Goal: Book appointment/travel/reservation

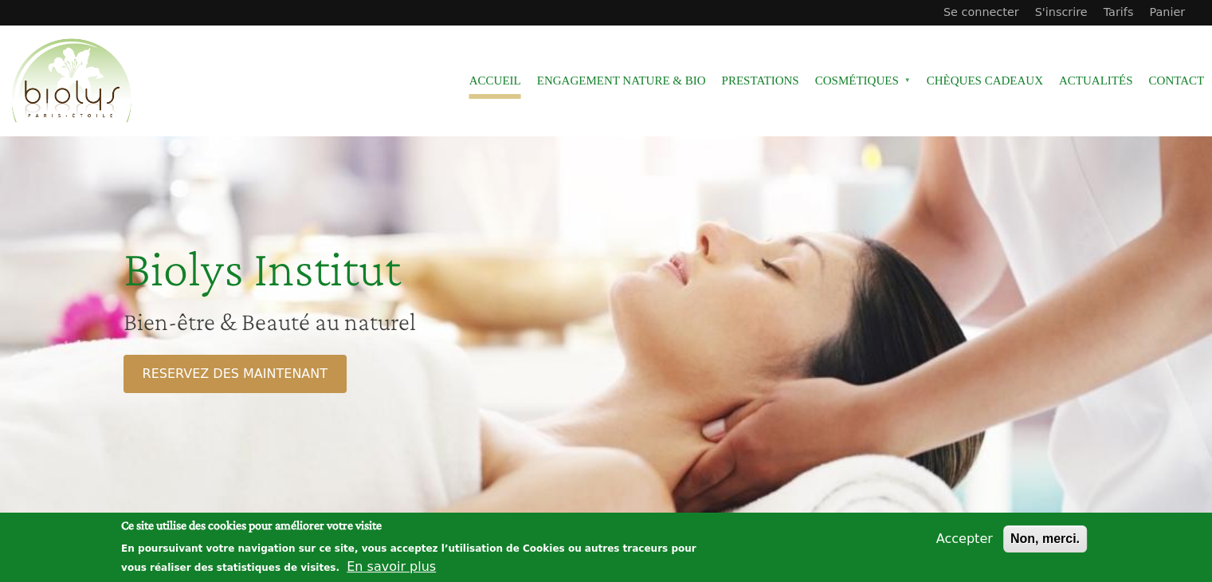
click at [975, 535] on button "Accepter" at bounding box center [964, 538] width 69 height 19
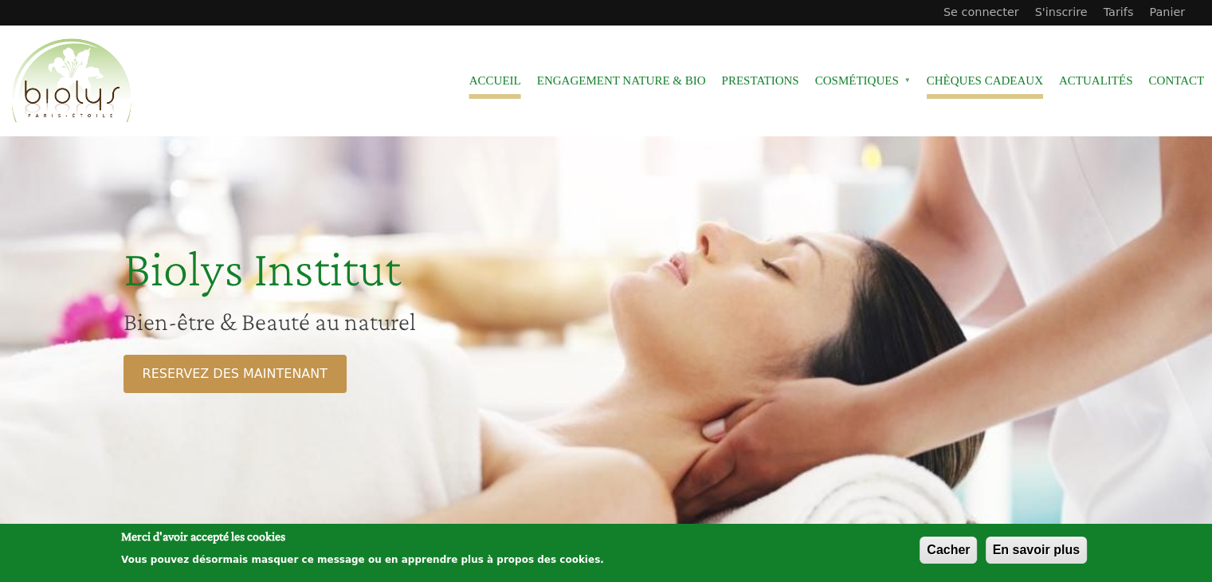
click at [972, 88] on link "Chèques cadeaux" at bounding box center [985, 81] width 116 height 36
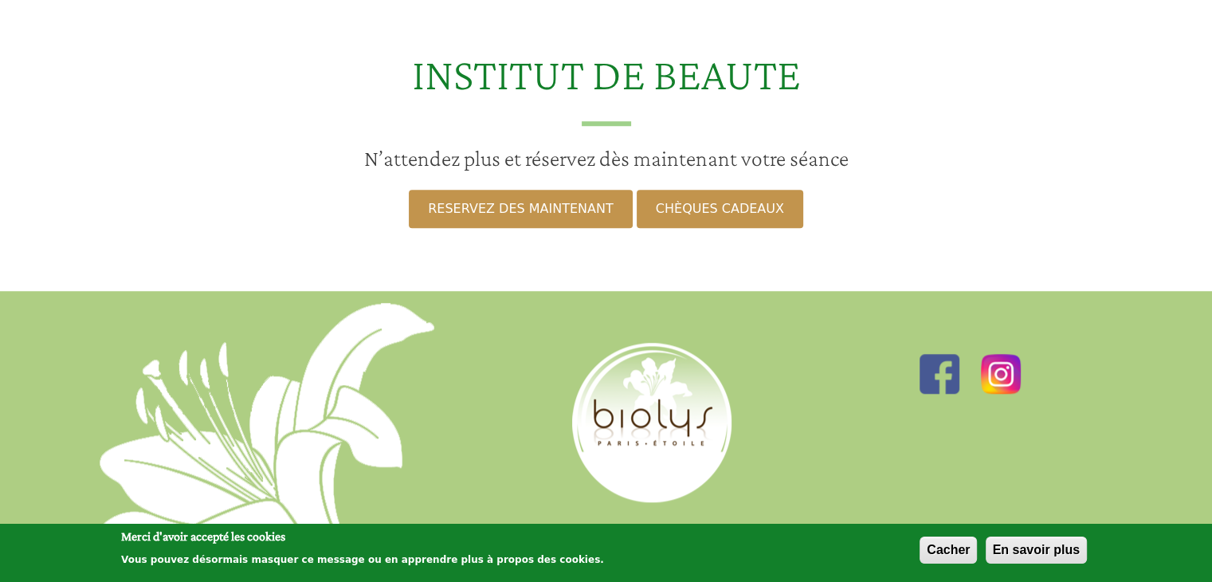
scroll to position [1329, 0]
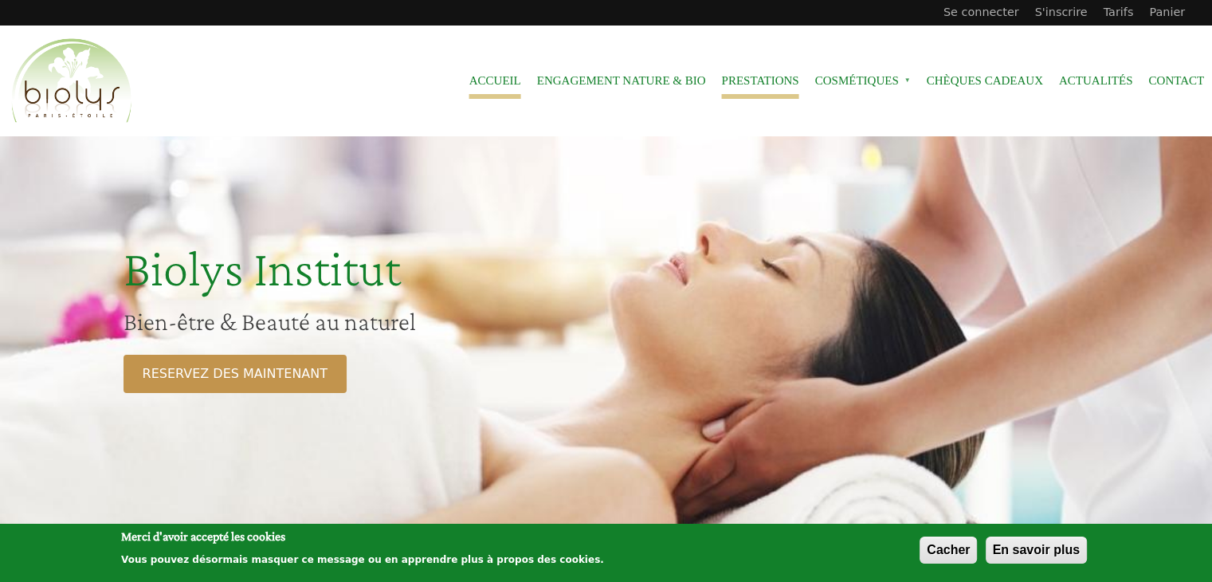
click at [743, 86] on link "Prestations" at bounding box center [759, 81] width 77 height 36
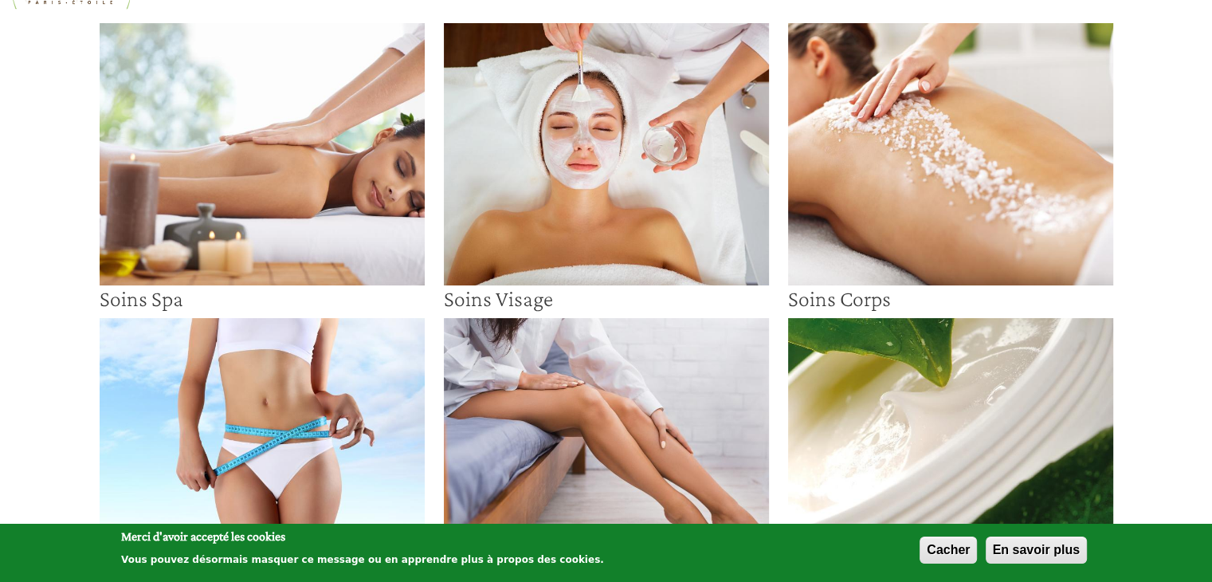
scroll to position [108, 0]
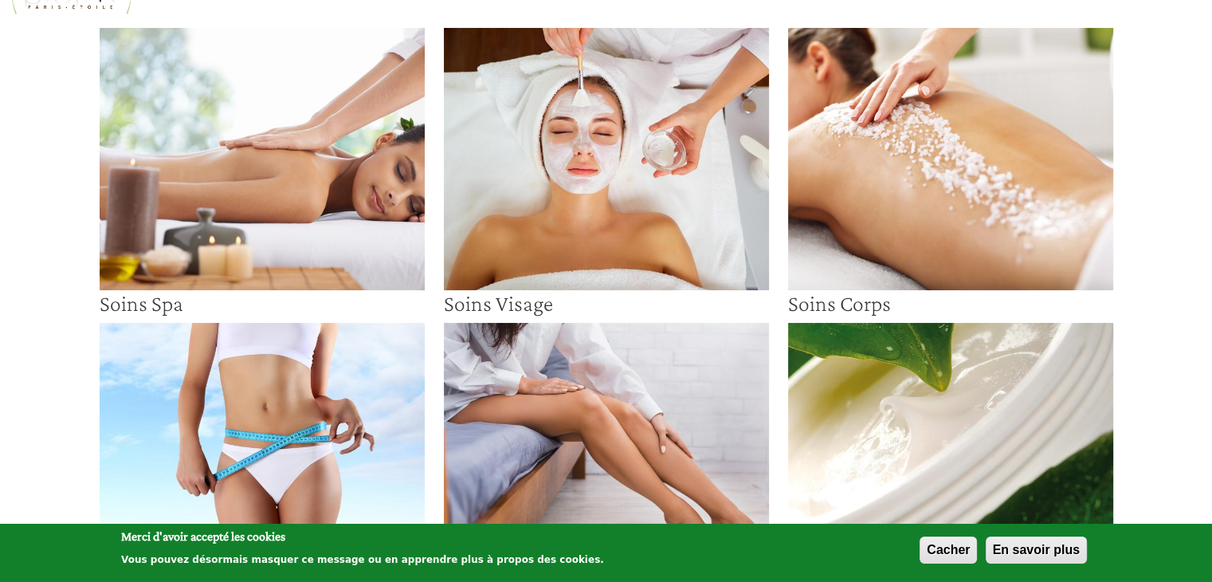
click at [982, 227] on img at bounding box center [950, 159] width 325 height 262
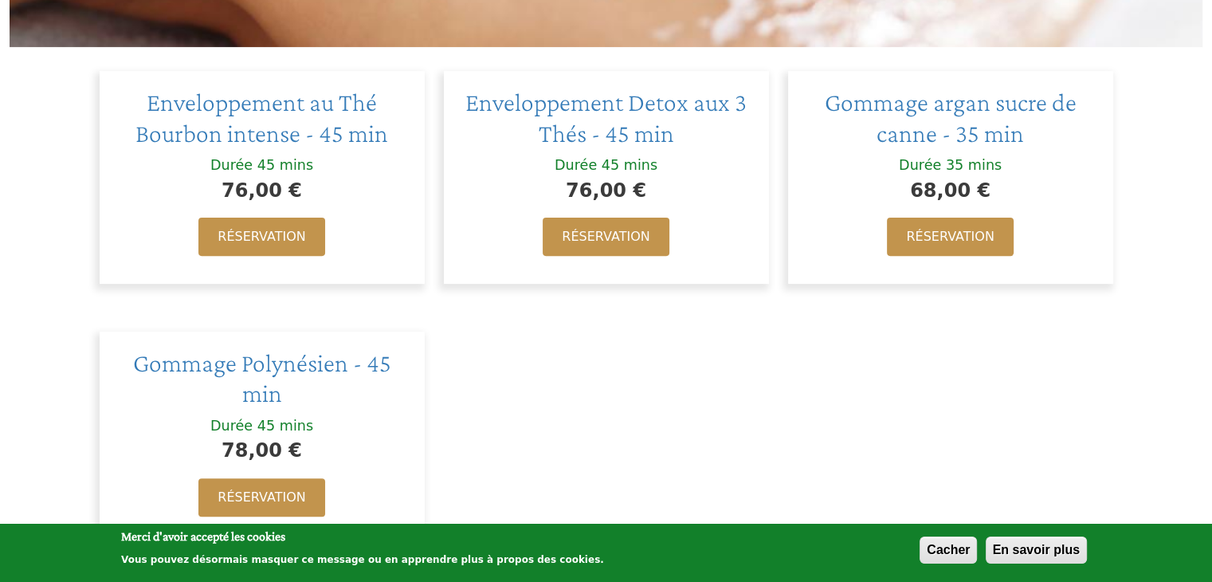
scroll to position [500, 0]
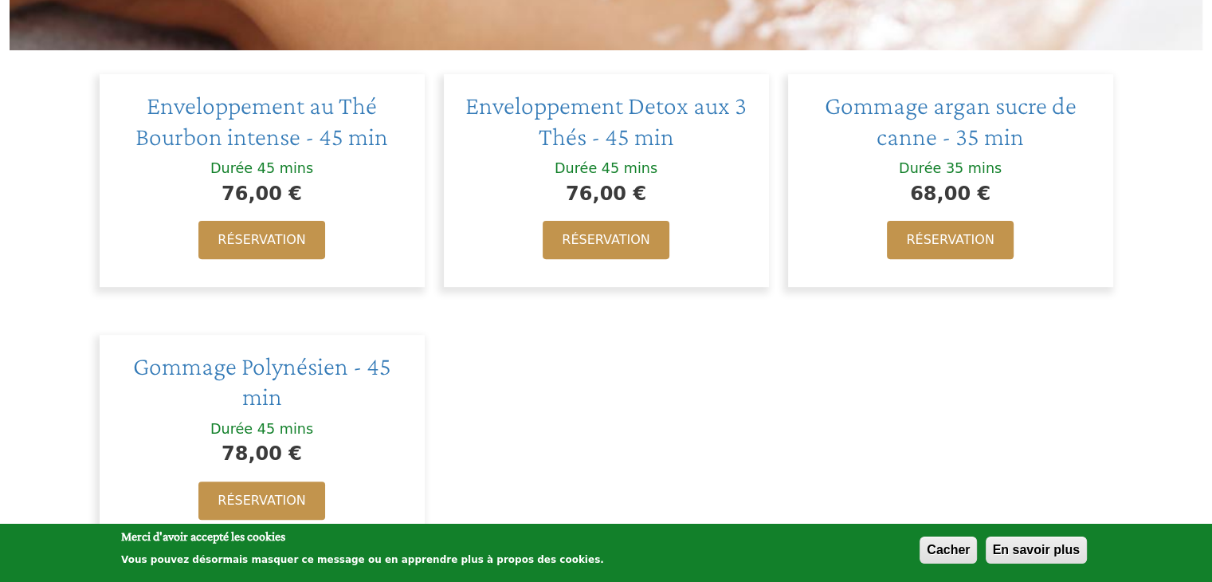
click at [362, 394] on h2 "Gommage Polynésien - 45 min" at bounding box center [262, 381] width 293 height 61
click at [265, 380] on h2 "Gommage Polynésien - 45 min" at bounding box center [262, 381] width 293 height 61
click at [982, 134] on span "Gommage argan sucre de canne - 35 min" at bounding box center [951, 120] width 252 height 59
click at [178, 420] on div "Durée 45 mins" at bounding box center [262, 429] width 293 height 18
click at [172, 357] on span "Gommage Polynésien - 45 min" at bounding box center [262, 380] width 258 height 59
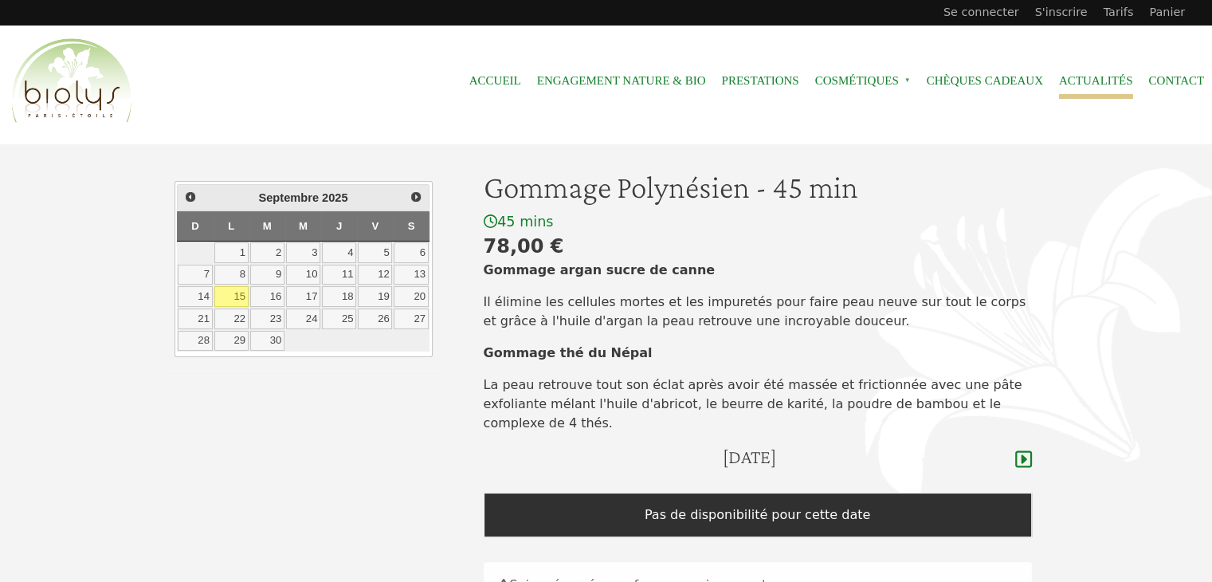
click at [1084, 84] on link "Actualités" at bounding box center [1096, 81] width 74 height 36
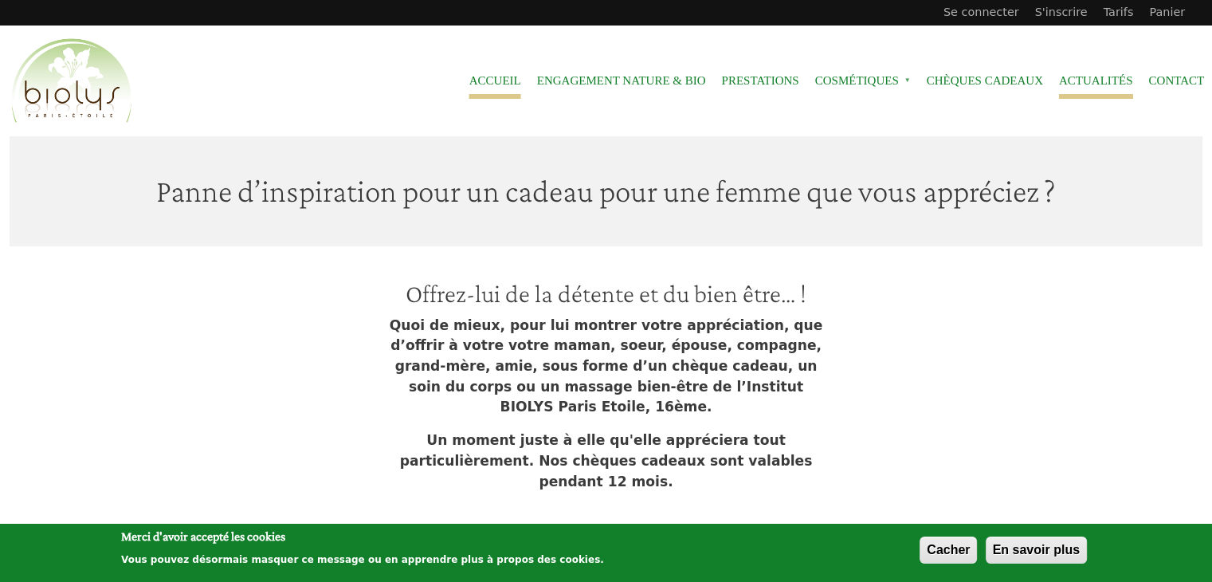
click at [484, 84] on link "Accueil" at bounding box center [495, 81] width 52 height 36
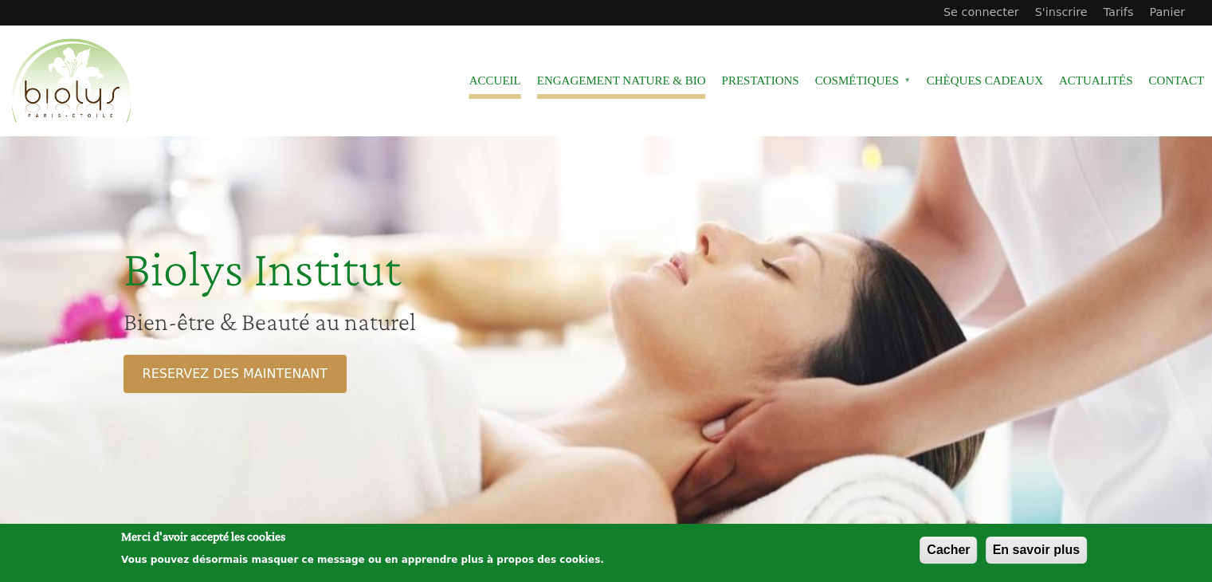
click at [551, 84] on link "Engagement Nature & Bio" at bounding box center [621, 81] width 169 height 36
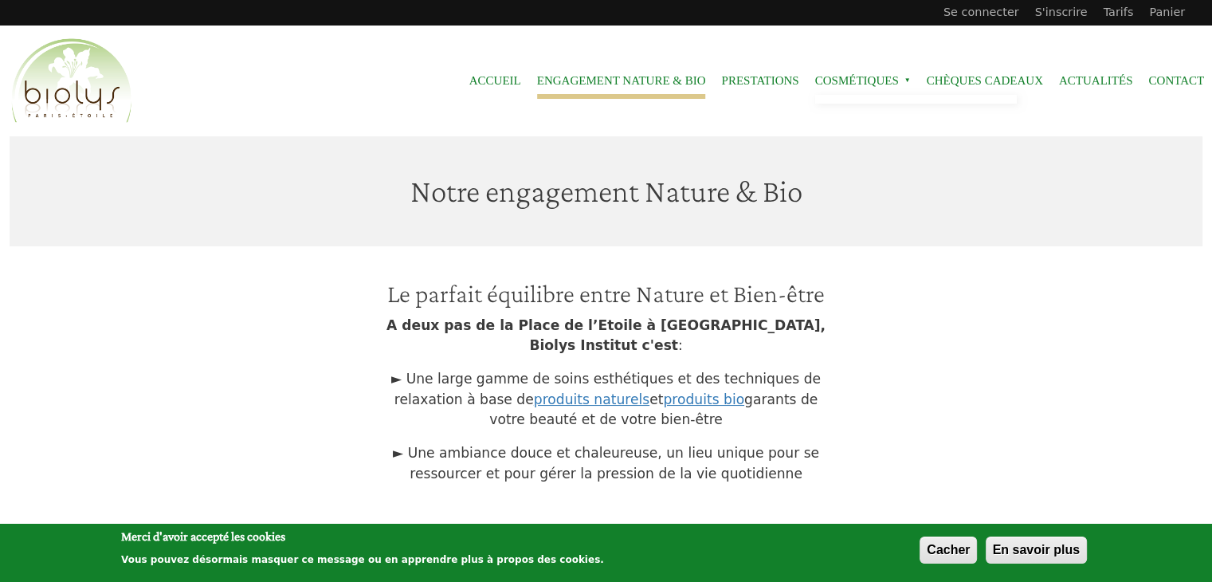
click at [829, 82] on span "Cosmétiques »" at bounding box center [863, 81] width 96 height 36
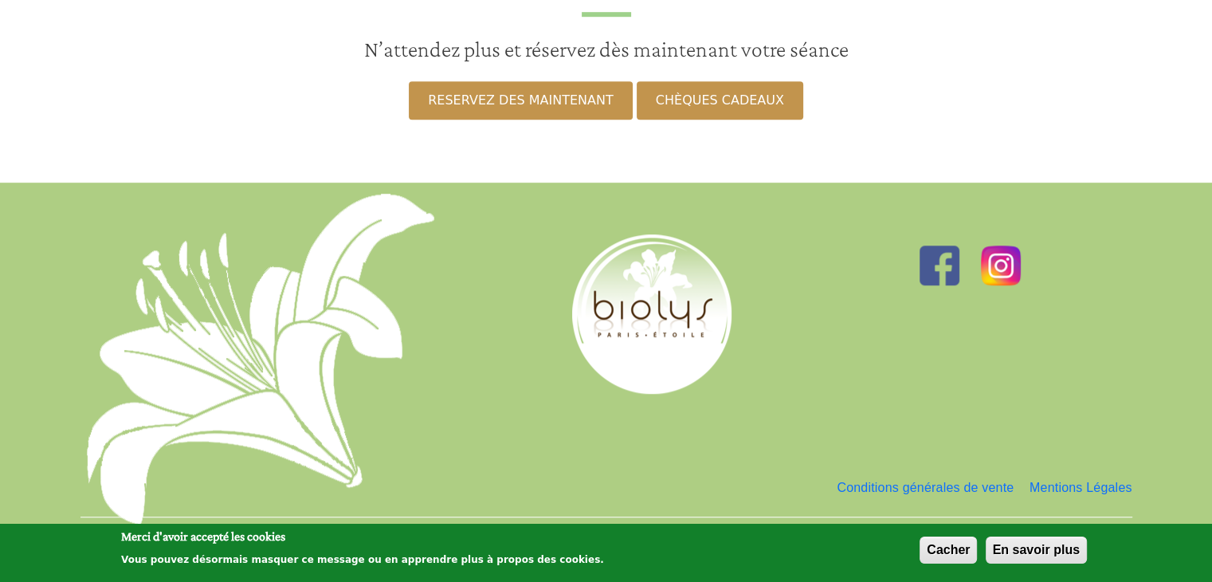
scroll to position [1127, 0]
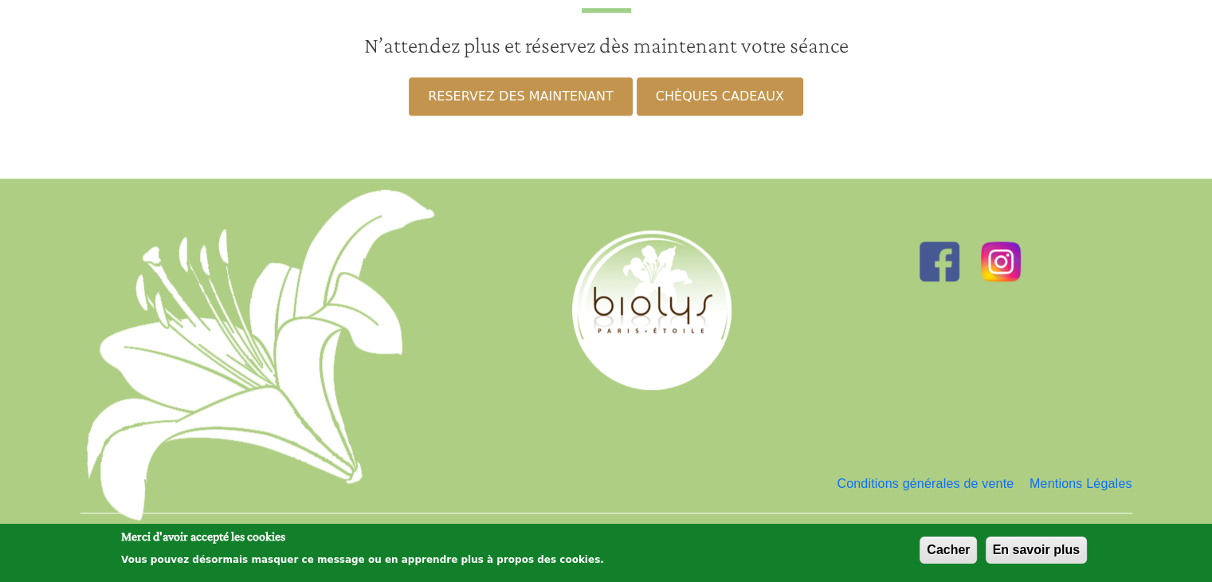
click at [1004, 246] on img at bounding box center [1001, 261] width 40 height 40
